Goal: Information Seeking & Learning: Learn about a topic

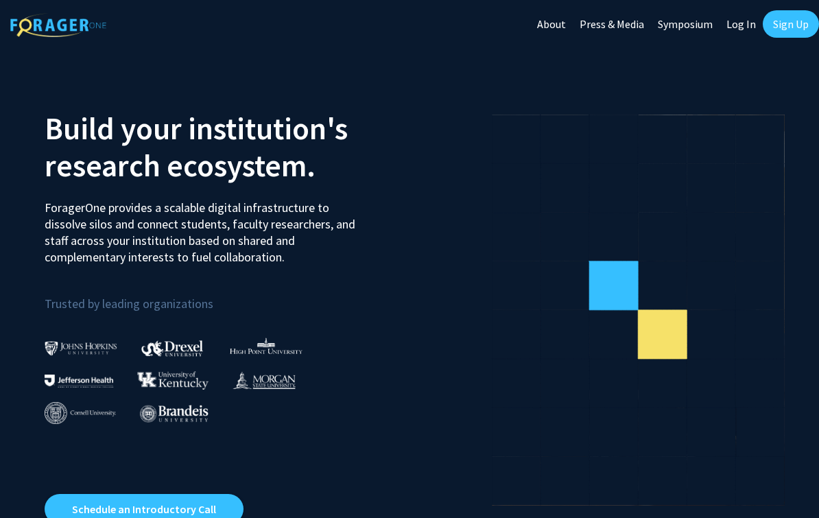
click at [741, 29] on link "Log In" at bounding box center [740, 24] width 43 height 48
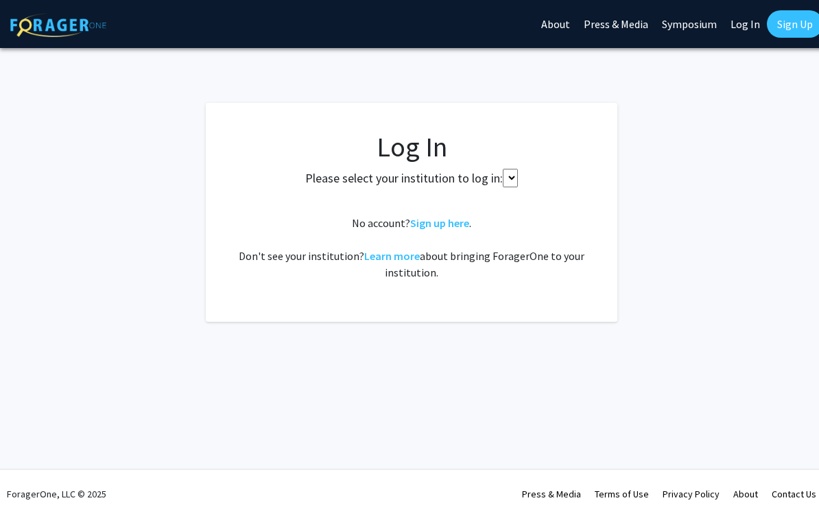
select select
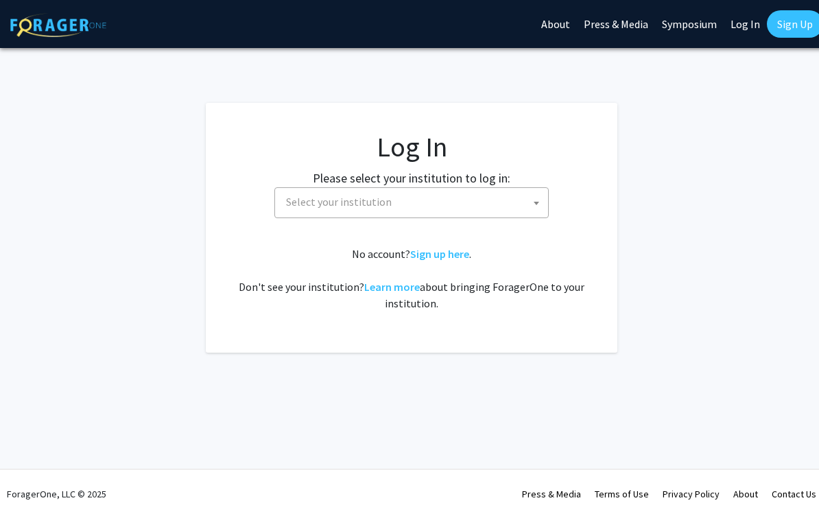
click at [440, 200] on span "Select your institution" at bounding box center [413, 202] width 267 height 28
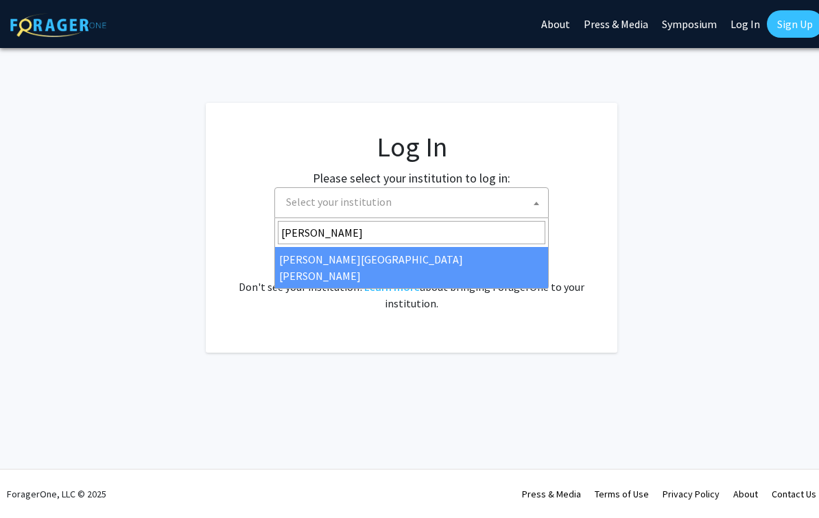
type input "[PERSON_NAME]"
select select "1"
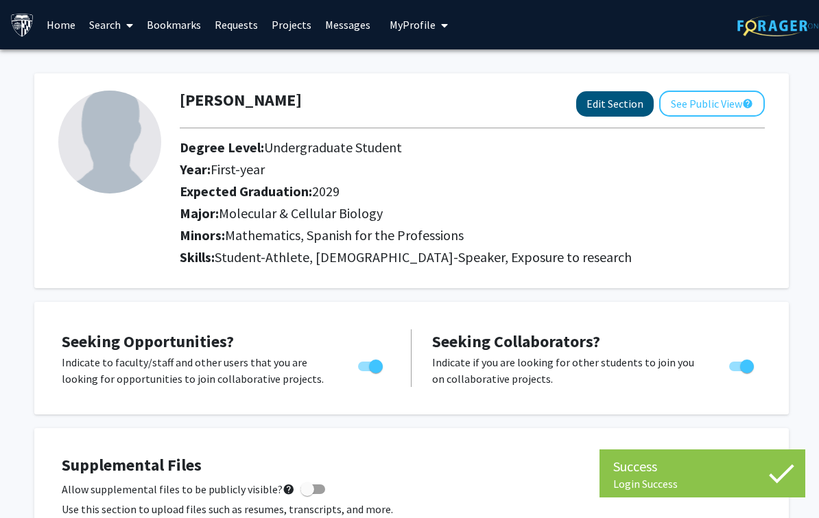
click at [623, 101] on button "Edit Section" at bounding box center [614, 103] width 77 height 25
select select "first-year"
select select "2029"
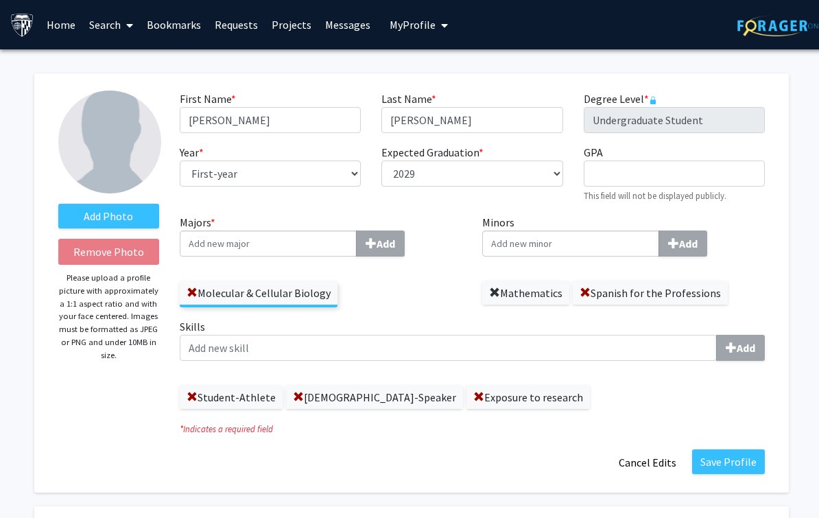
click at [494, 290] on span at bounding box center [494, 292] width 11 height 11
click at [322, 240] on input "Majors * Add" at bounding box center [268, 243] width 177 height 26
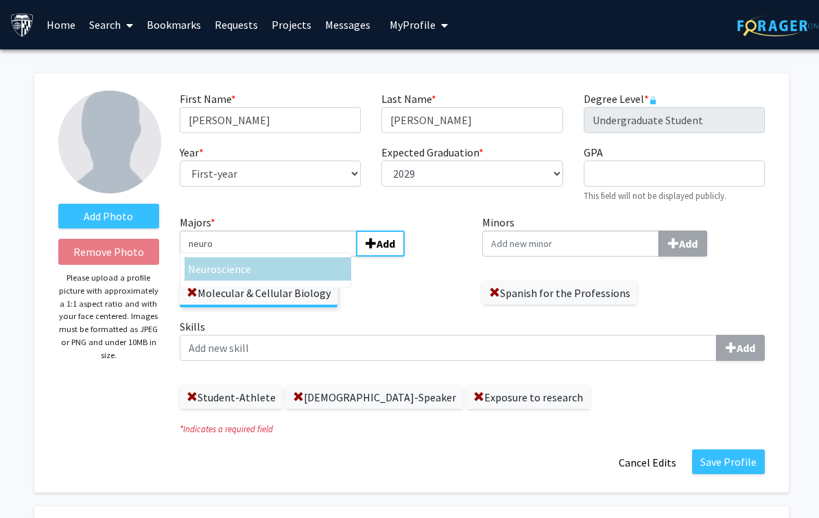
type input "neuro"
click at [267, 267] on div "Neuro science" at bounding box center [268, 269] width 160 height 16
click at [267, 256] on input "neuro" at bounding box center [268, 243] width 177 height 26
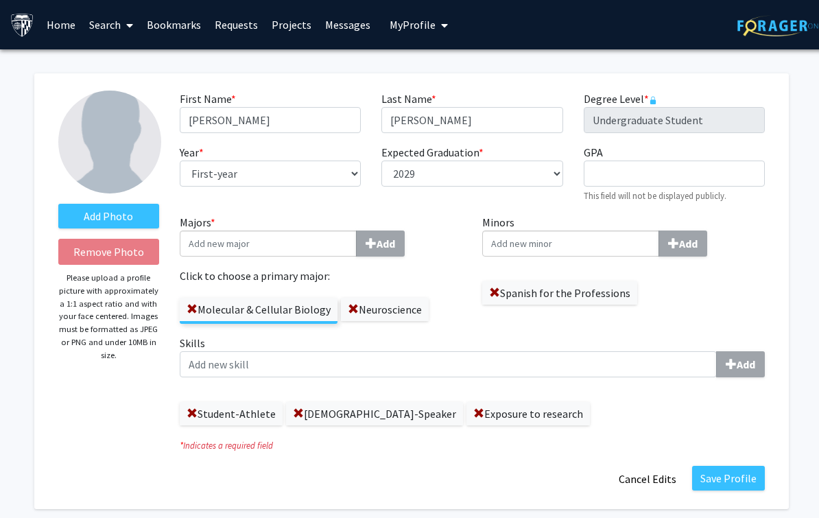
click at [724, 480] on button "Save Profile" at bounding box center [728, 478] width 73 height 25
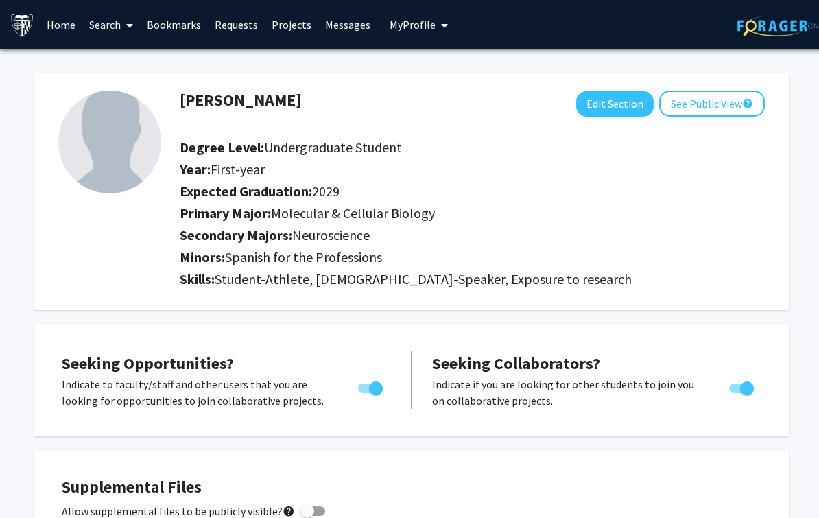
click at [185, 28] on link "Bookmarks" at bounding box center [174, 25] width 68 height 48
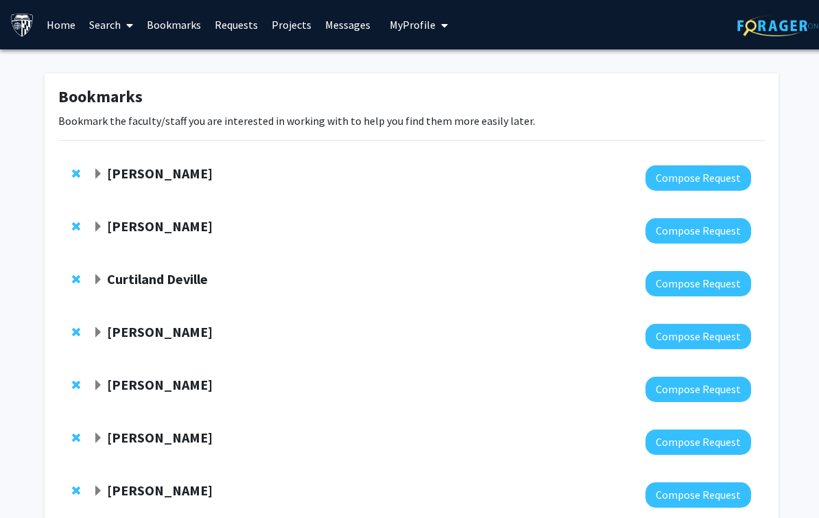
click at [176, 223] on strong "Jeffrey Tornheim" at bounding box center [160, 225] width 106 height 17
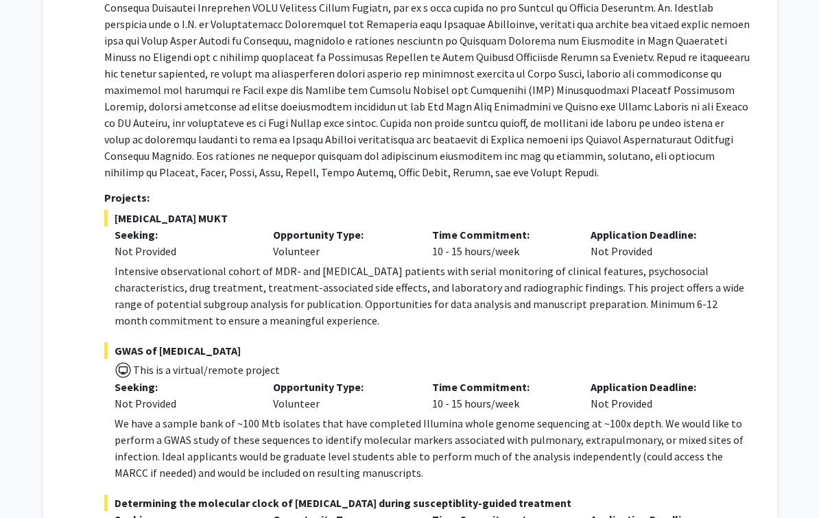
scroll to position [286, 1]
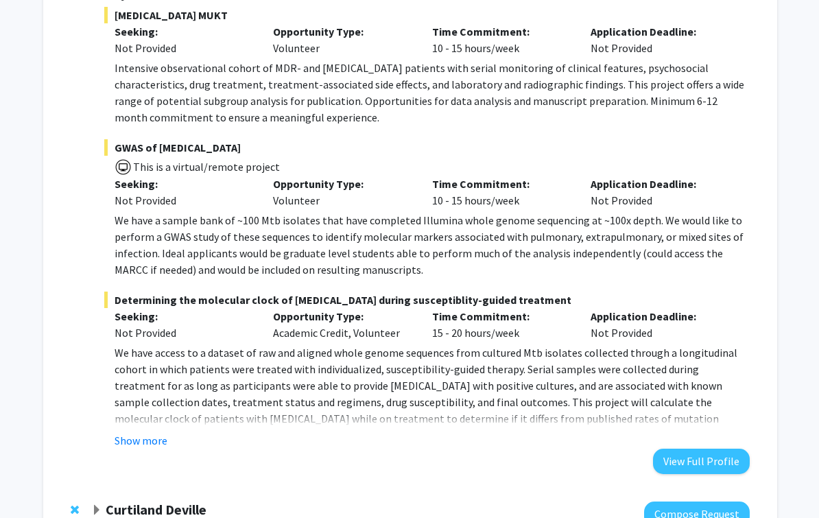
click at [161, 440] on button "Show more" at bounding box center [141, 440] width 53 height 16
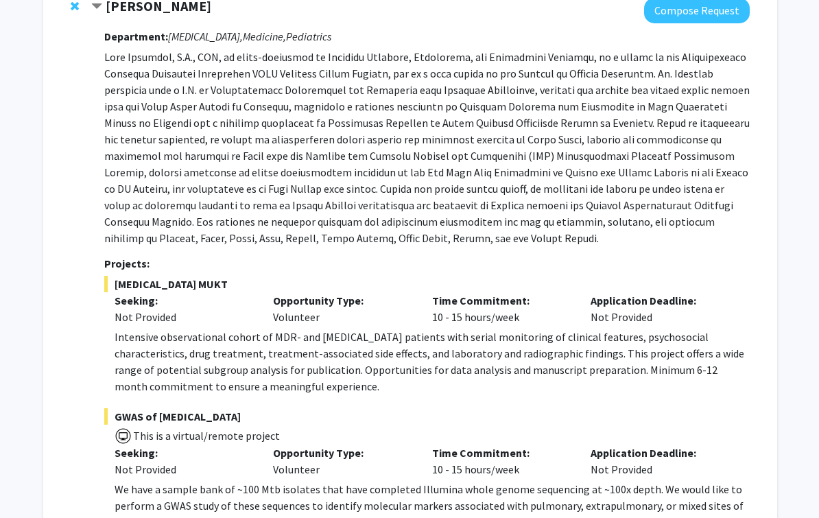
scroll to position [0, 1]
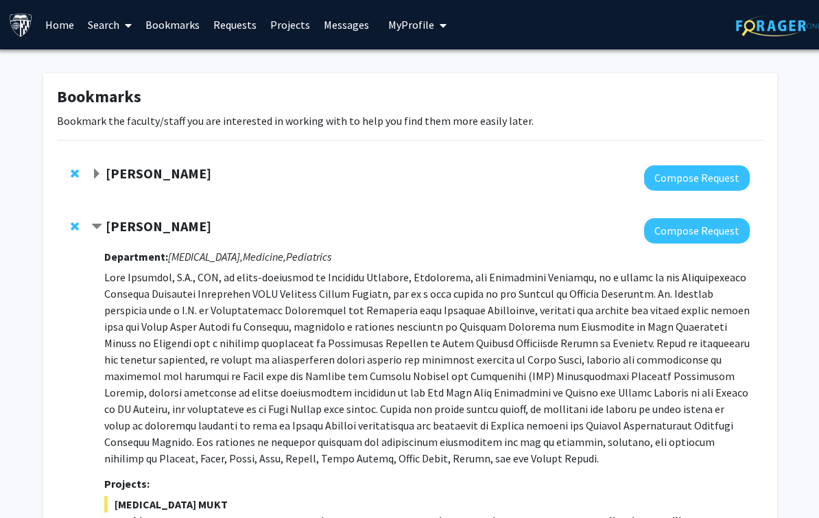
click at [97, 19] on link "Search" at bounding box center [111, 25] width 58 height 48
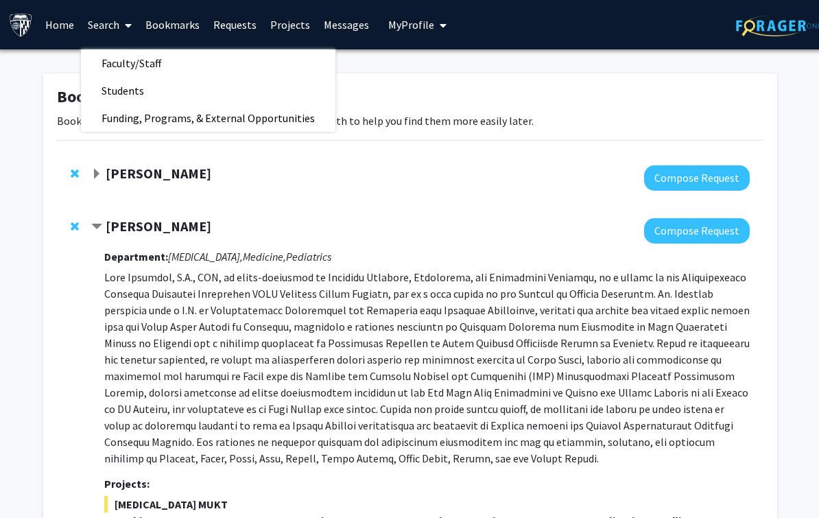
scroll to position [0, 1]
click at [136, 87] on span "Students" at bounding box center [123, 90] width 84 height 27
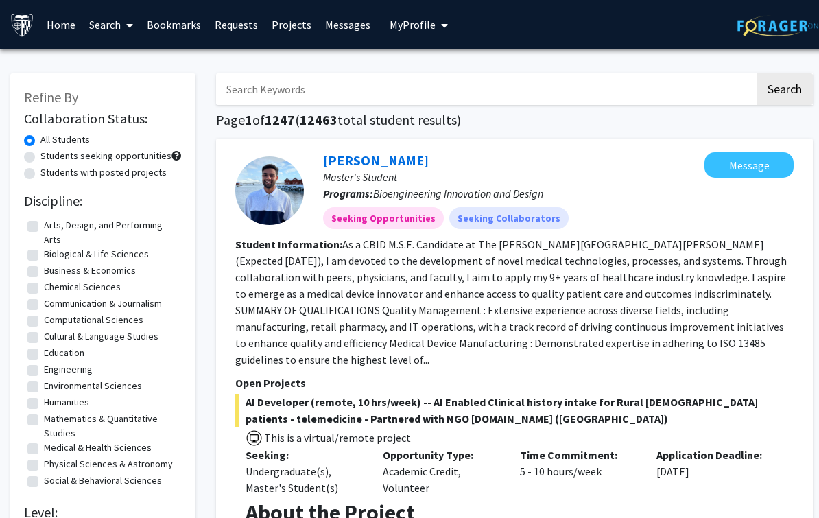
click at [123, 21] on span at bounding box center [127, 25] width 12 height 48
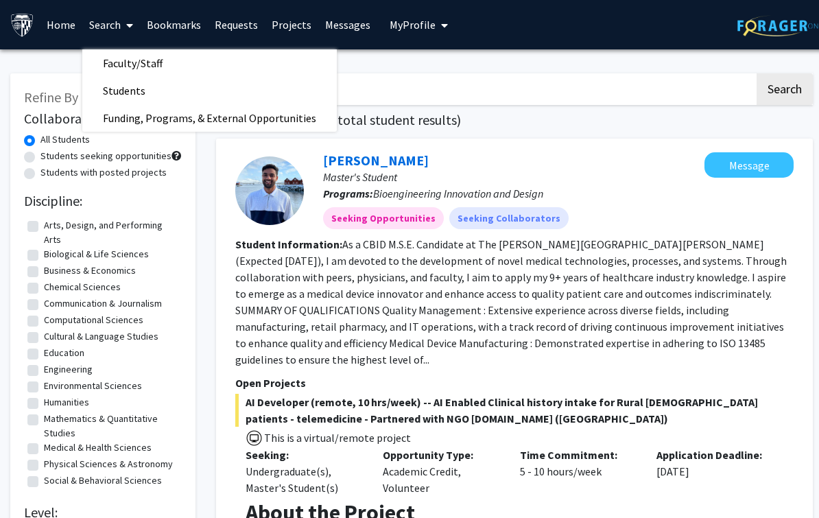
click at [241, 282] on section "Student Information: As a CBID M.S.E. Candidate at The Johns Hopkins University…" at bounding box center [514, 302] width 558 height 132
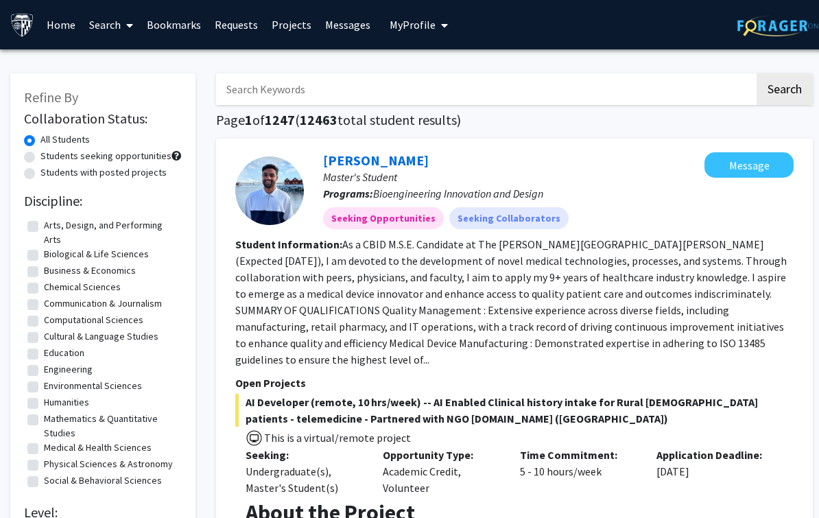
click at [44, 247] on label "Biological & Life Sciences" at bounding box center [96, 254] width 105 height 14
click at [44, 247] on input "Biological & Life Sciences" at bounding box center [48, 251] width 9 height 9
checkbox input "true"
click at [44, 280] on label "Chemical Sciences" at bounding box center [82, 287] width 77 height 14
click at [44, 280] on input "Chemical Sciences" at bounding box center [48, 284] width 9 height 9
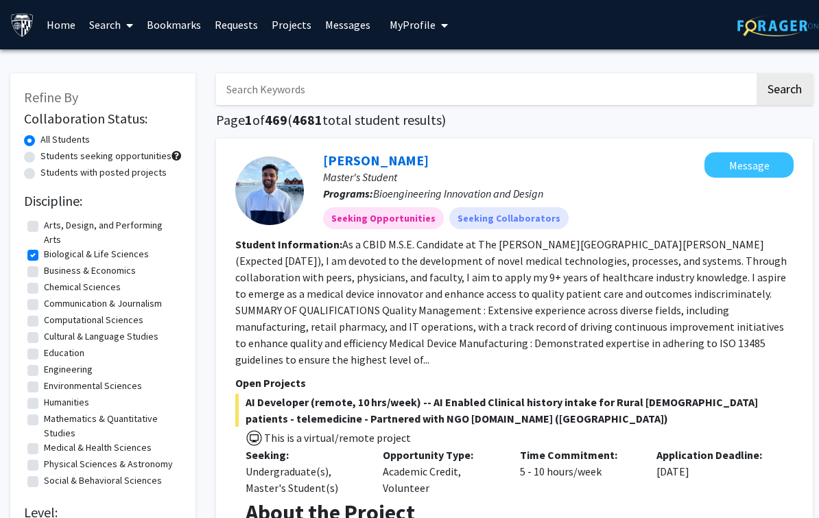
checkbox input "true"
click at [127, 33] on span at bounding box center [127, 25] width 12 height 48
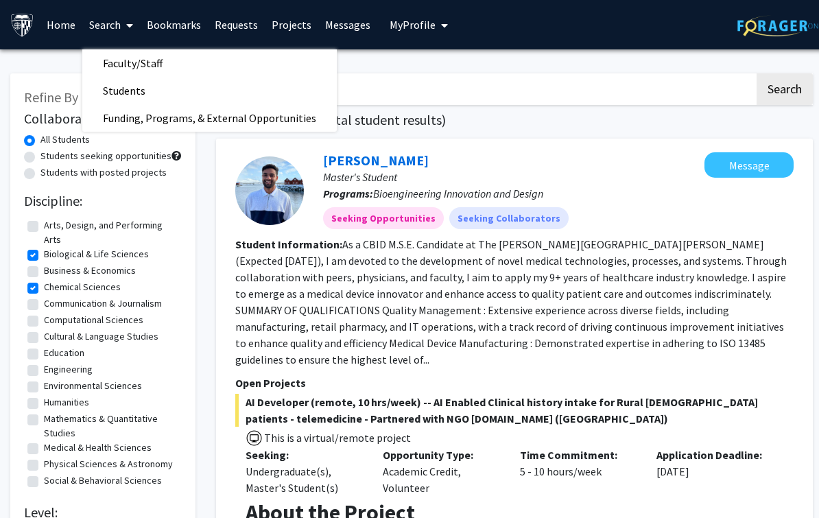
click at [108, 26] on link "Search" at bounding box center [111, 25] width 58 height 48
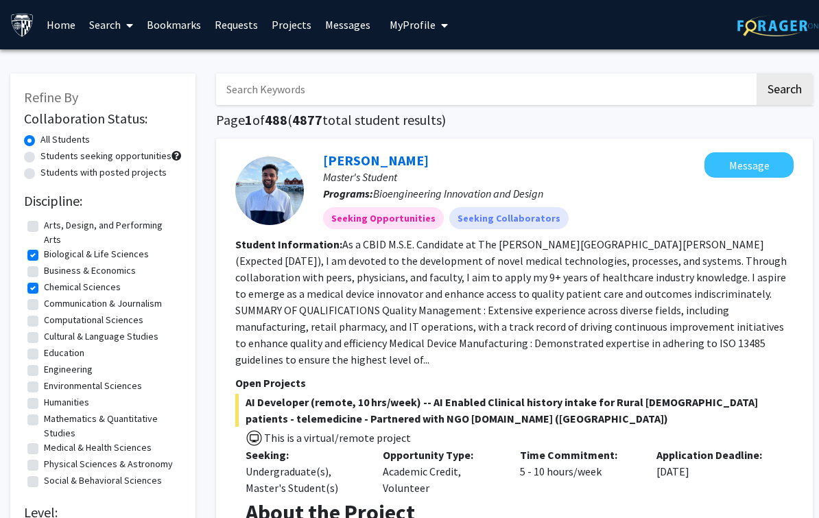
click at [101, 25] on link "Search" at bounding box center [111, 25] width 58 height 48
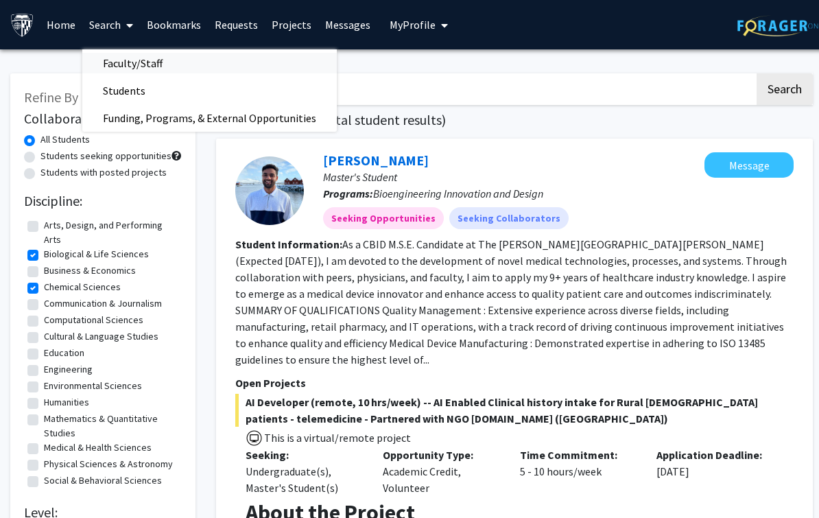
click at [117, 64] on span "Faculty/Staff" at bounding box center [132, 62] width 101 height 27
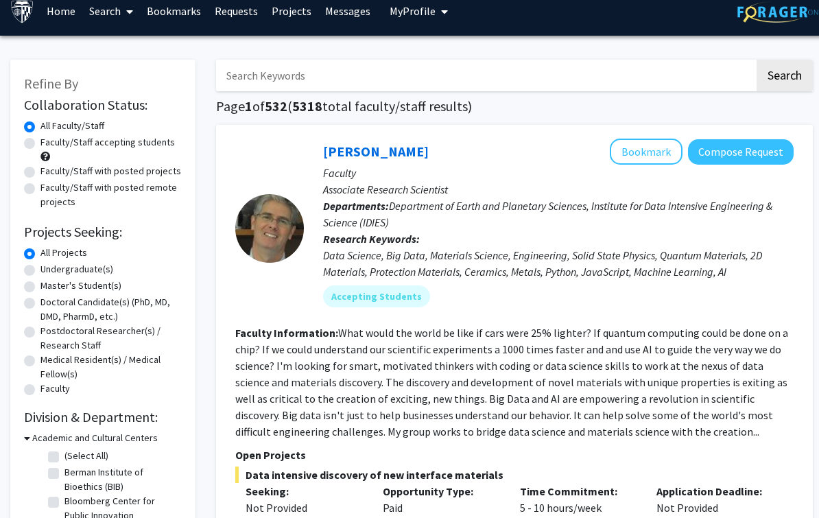
scroll to position [16, 0]
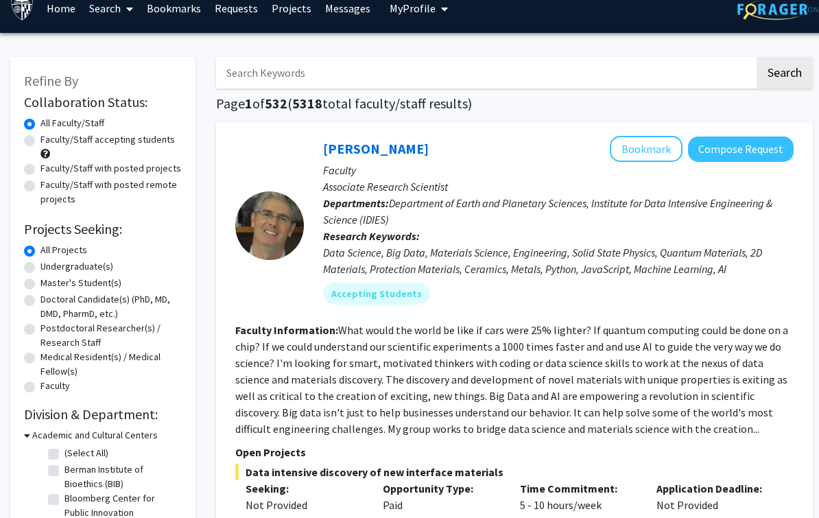
click at [40, 265] on label "Undergraduate(s)" at bounding box center [76, 266] width 73 height 14
click at [40, 265] on input "Undergraduate(s)" at bounding box center [44, 263] width 9 height 9
radio input "true"
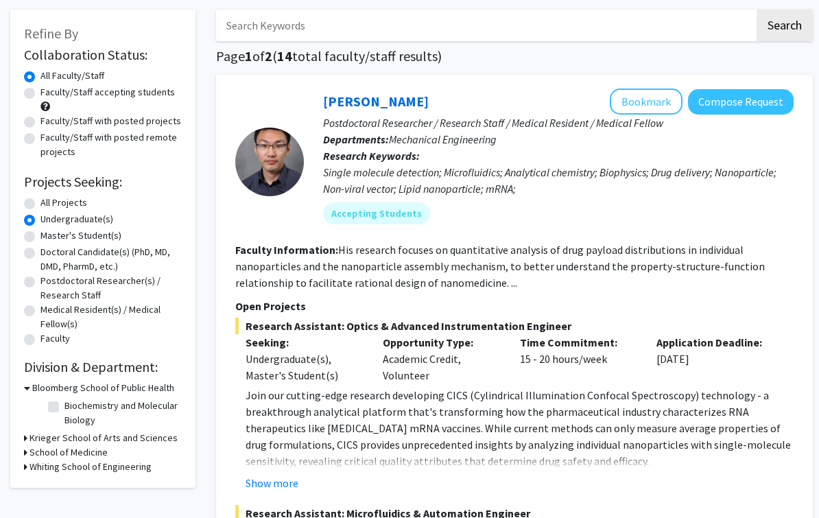
scroll to position [63, 0]
